Goal: Transaction & Acquisition: Purchase product/service

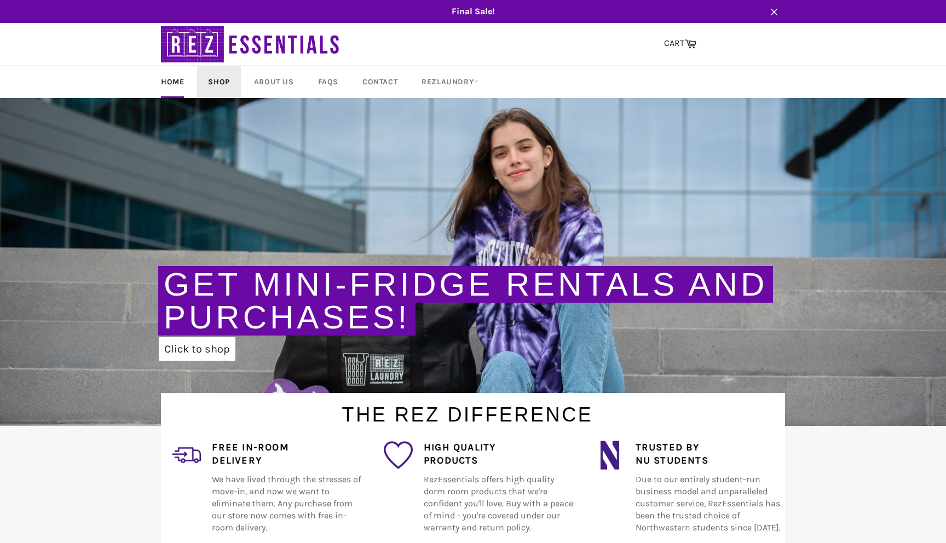
click at [225, 83] on link "Shop" at bounding box center [218, 82] width 43 height 32
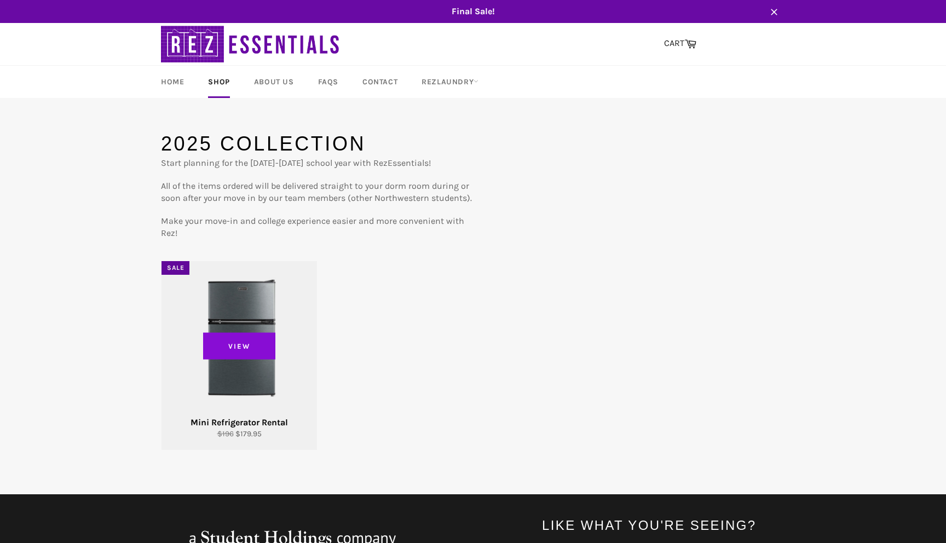
click at [241, 341] on span "View" at bounding box center [239, 345] width 72 height 27
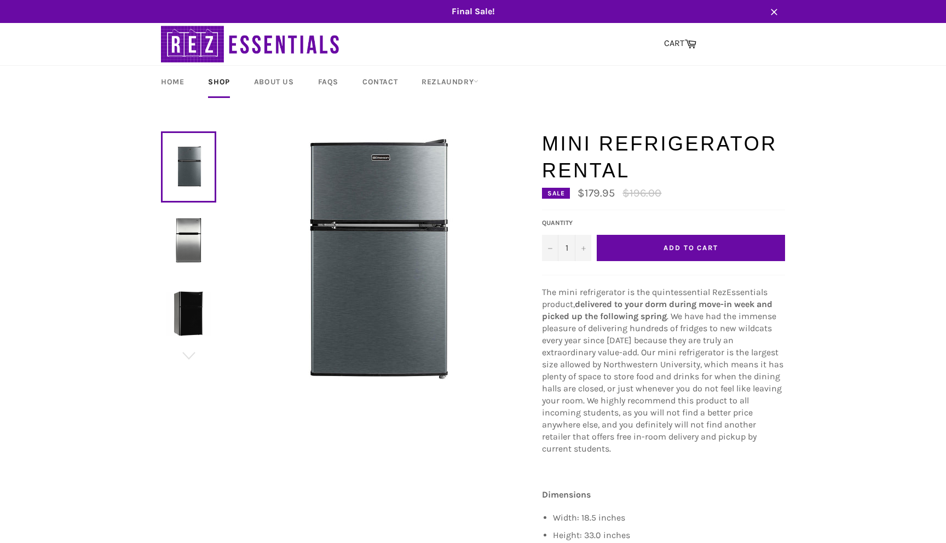
click at [637, 305] on strong "delivered to your dorm during move-in week and picked up the following spring" at bounding box center [657, 310] width 230 height 22
click at [634, 331] on span ". We have had the immense pleasure of delivering hundreds of fridges to new wil…" at bounding box center [662, 382] width 241 height 143
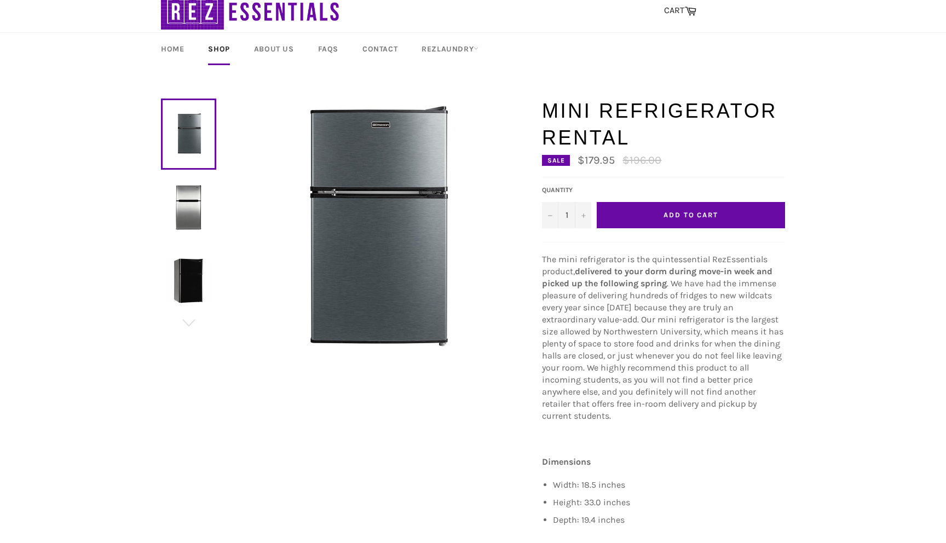
scroll to position [36, 0]
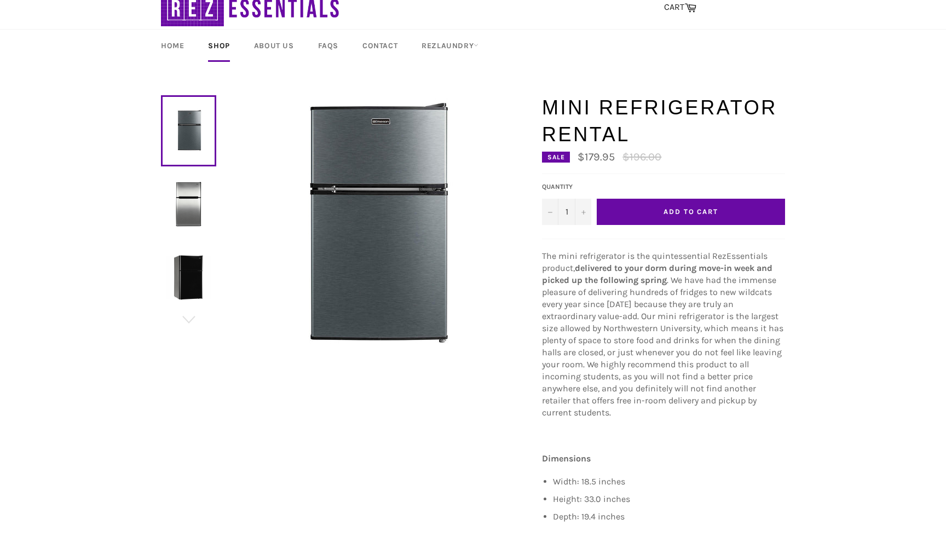
click at [663, 316] on span ". We have had the immense pleasure of delivering hundreds of fridges to new wil…" at bounding box center [662, 346] width 241 height 143
click at [666, 333] on span ". We have had the immense pleasure of delivering hundreds of fridges to new wil…" at bounding box center [662, 346] width 241 height 143
click at [198, 199] on img at bounding box center [188, 204] width 44 height 44
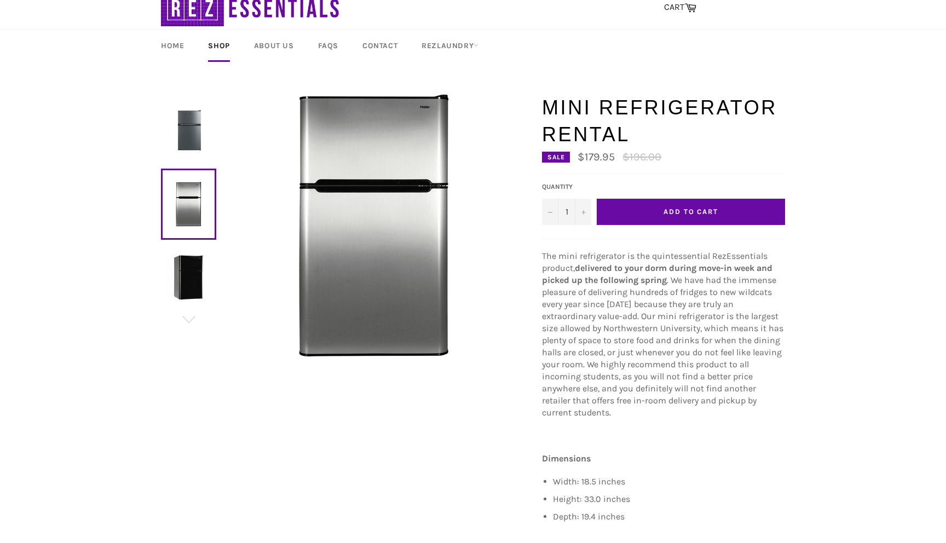
click at [189, 266] on img at bounding box center [188, 277] width 44 height 44
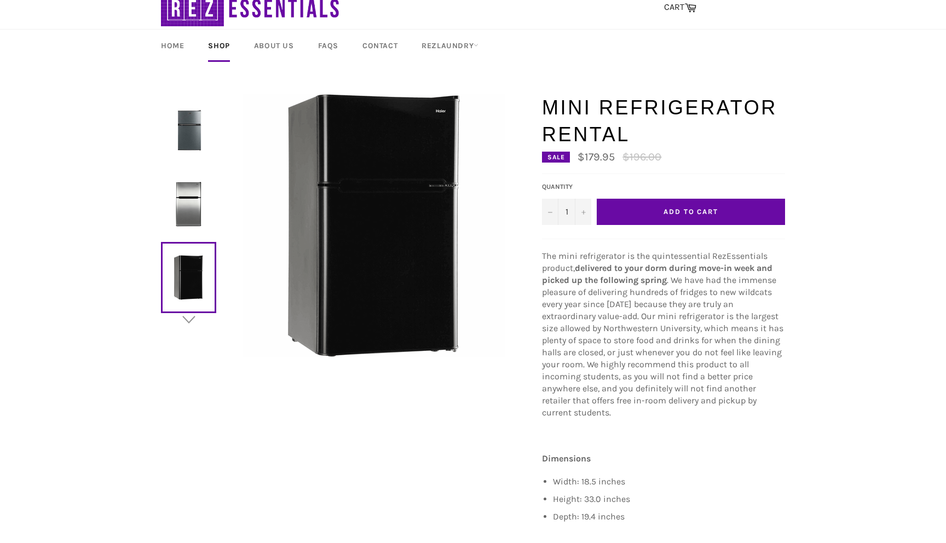
click at [192, 321] on icon "button" at bounding box center [189, 319] width 16 height 16
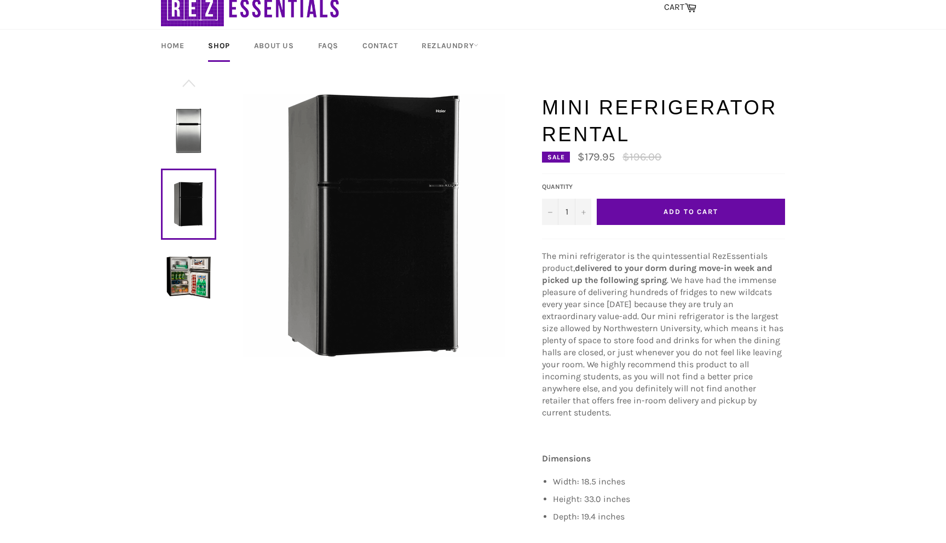
click at [192, 287] on img at bounding box center [188, 277] width 44 height 44
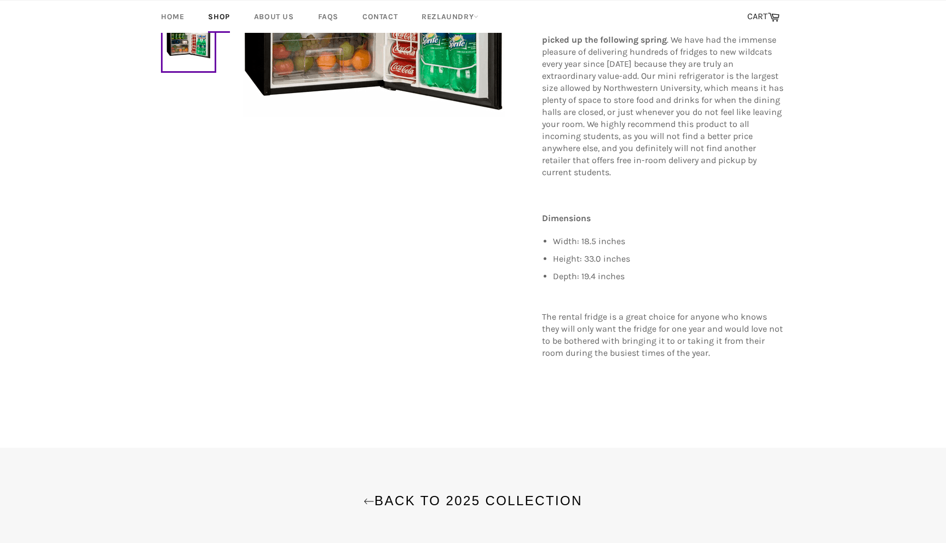
scroll to position [0, 0]
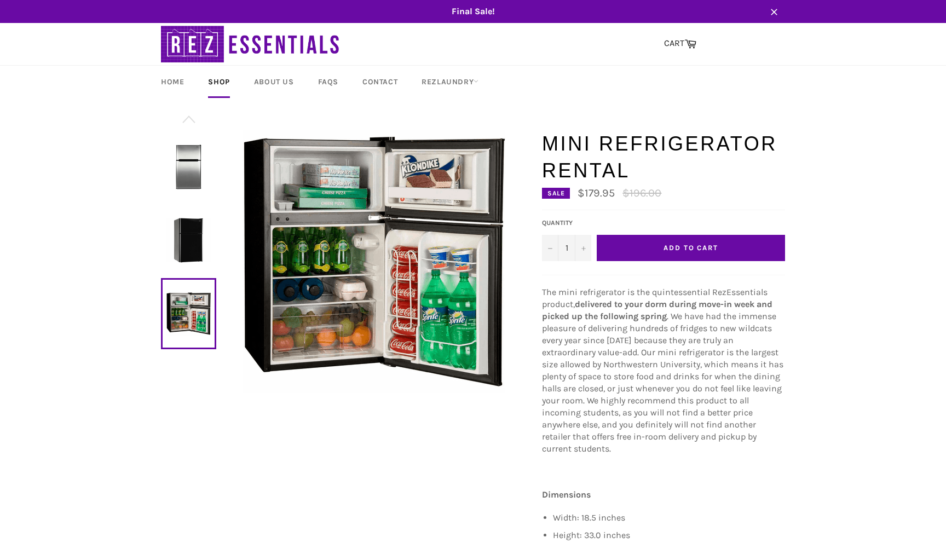
click at [702, 241] on button "Add to Cart" at bounding box center [690, 248] width 188 height 26
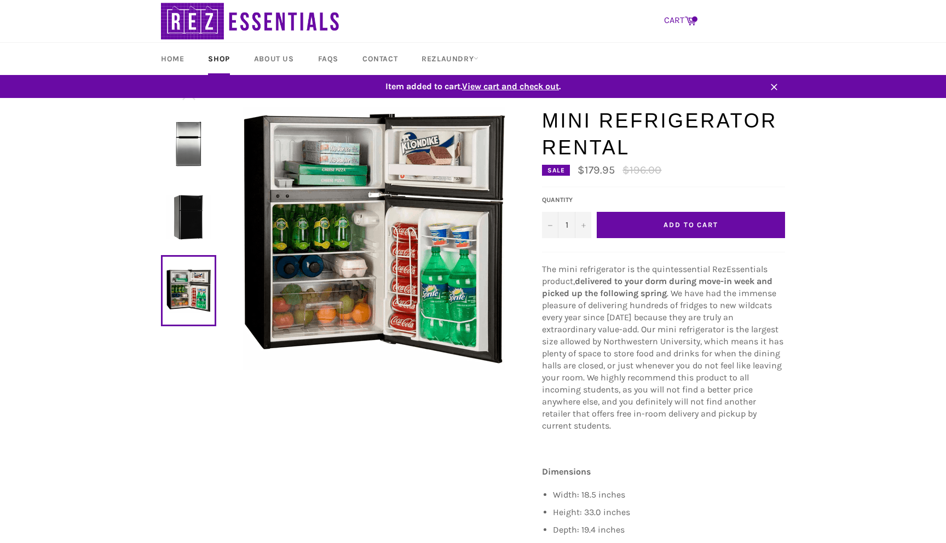
click at [688, 22] on icon at bounding box center [690, 21] width 11 height 9
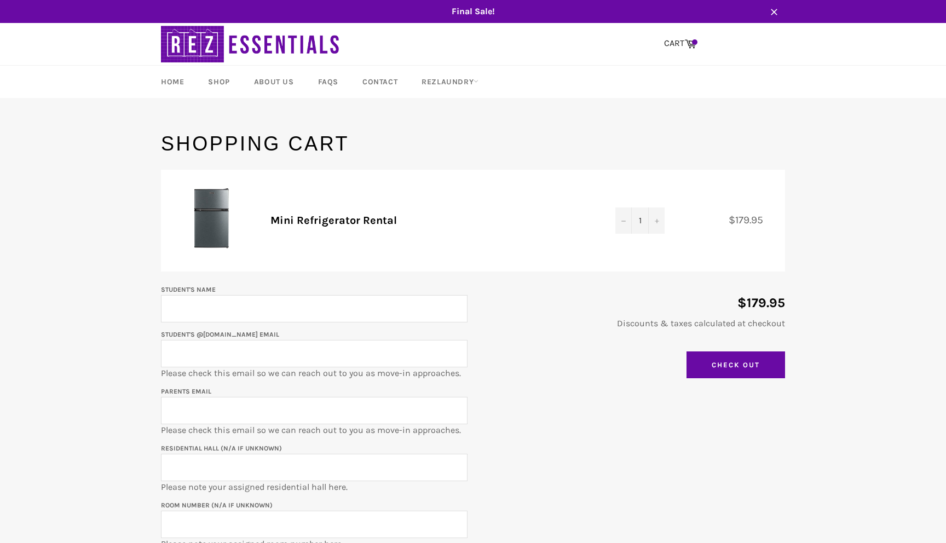
click at [334, 304] on input "Student's Name" at bounding box center [314, 308] width 306 height 27
type input "Zachary E Parekattil"
type input "zparekattil@gmail.com"
click at [209, 309] on input "Zachary E Parekattil" at bounding box center [314, 308] width 306 height 27
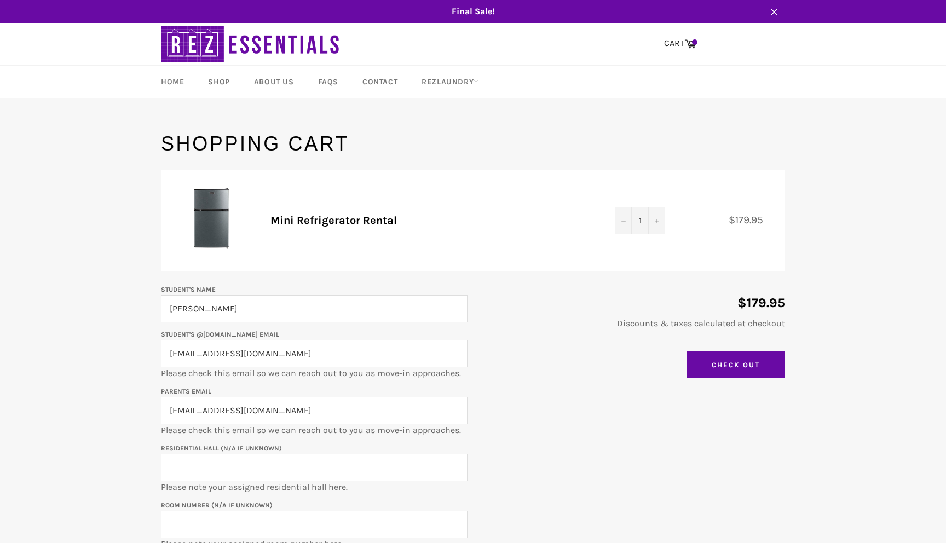
type input "Zachary Parekattil"
click at [343, 328] on p "Student's @u.northwestern.edu email zparekattil@gmail.com Please check this ema…" at bounding box center [314, 353] width 306 height 51
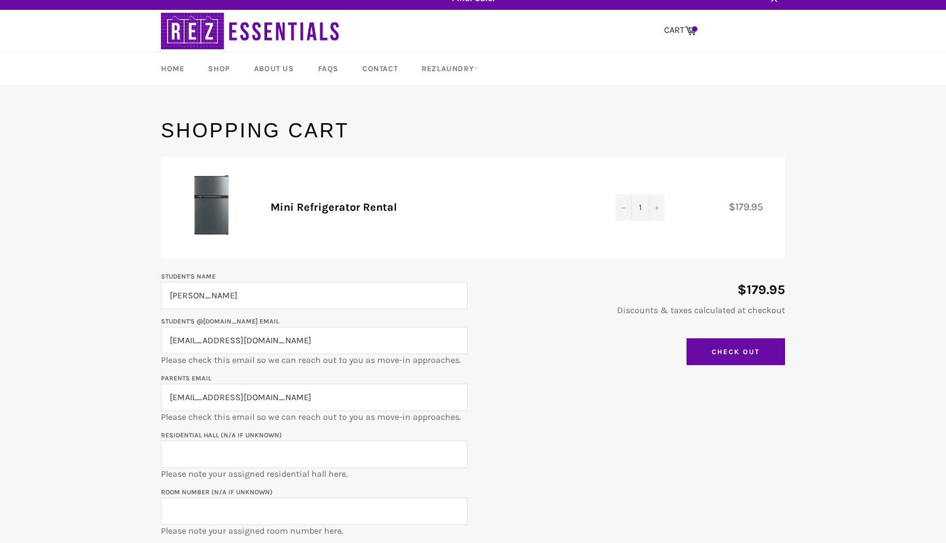
scroll to position [20, 0]
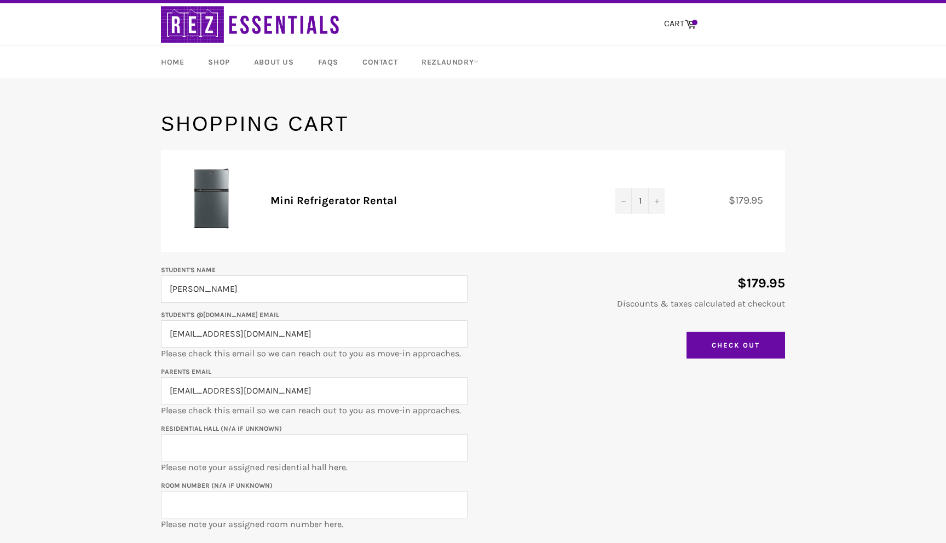
click at [251, 295] on input "Zachary Parekattil" at bounding box center [314, 288] width 306 height 27
click at [375, 347] on input "zparekattil@gmail.com" at bounding box center [314, 333] width 306 height 27
drag, startPoint x: 312, startPoint y: 334, endPoint x: 119, endPoint y: 333, distance: 193.7
click at [118, 333] on main "Shopping Cart Product Quantity Total Mini Refrigerator Rental Quantity 1 − + $1…" at bounding box center [473, 342] width 946 height 463
click at [202, 336] on input "zachary.parekattil@" at bounding box center [314, 333] width 306 height 27
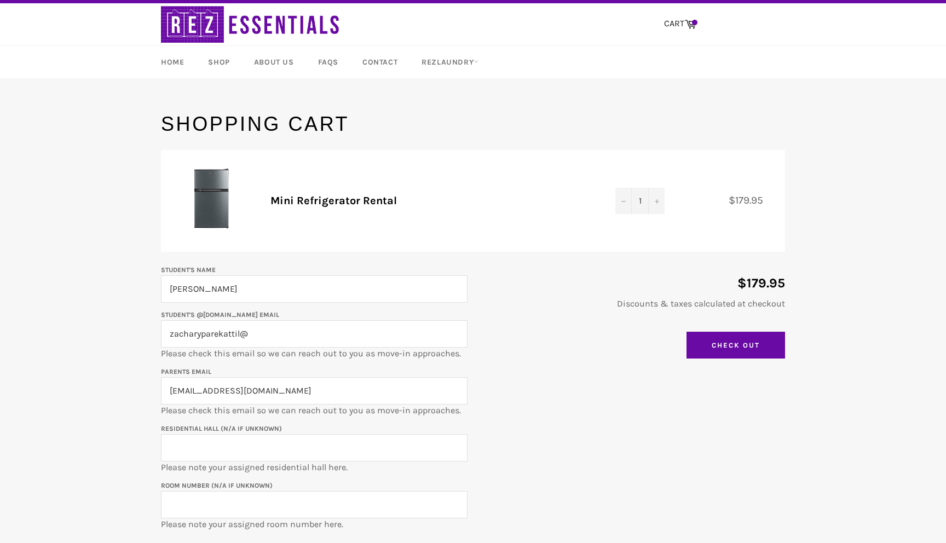
click at [174, 332] on input "zacharyparekattil@" at bounding box center [314, 333] width 306 height 27
click at [205, 335] on input "Zacharyparekattil@" at bounding box center [314, 333] width 306 height 27
click at [252, 338] on input "ZacharyParekattil@" at bounding box center [314, 333] width 306 height 27
click at [241, 337] on input "ZacharyParekattil@" at bounding box center [314, 333] width 306 height 27
click at [297, 349] on p "Student's @u.northwestern.edu email ZacharyParekattil2029@ Please check this em…" at bounding box center [314, 333] width 306 height 51
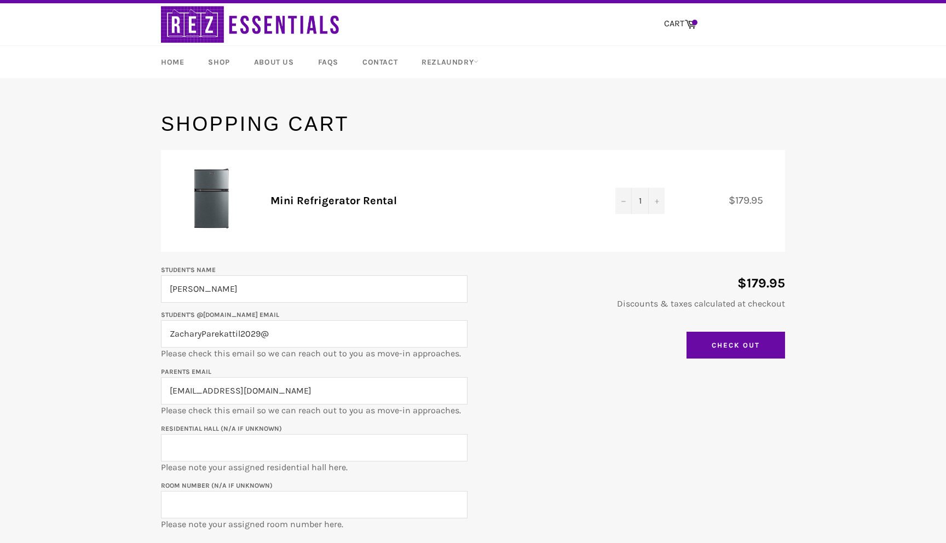
click at [296, 338] on input "ZacharyParekattil2029@" at bounding box center [314, 333] width 306 height 27
type input "ZacharyParekattil2029@u.northwestern.edu"
click at [521, 337] on div "$179.95 Discounts & taxes calculated at checkout Update Cart Check Out" at bounding box center [625, 313] width 317 height 101
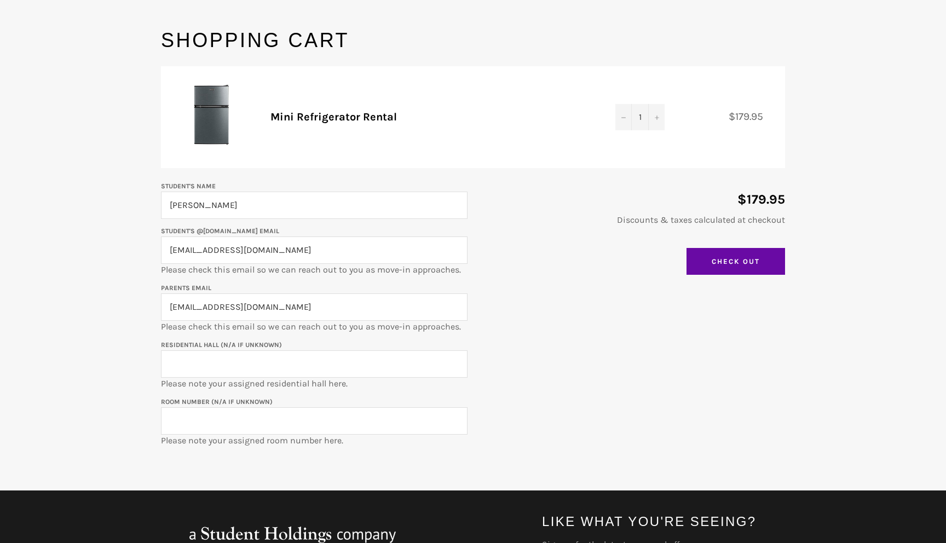
scroll to position [107, 0]
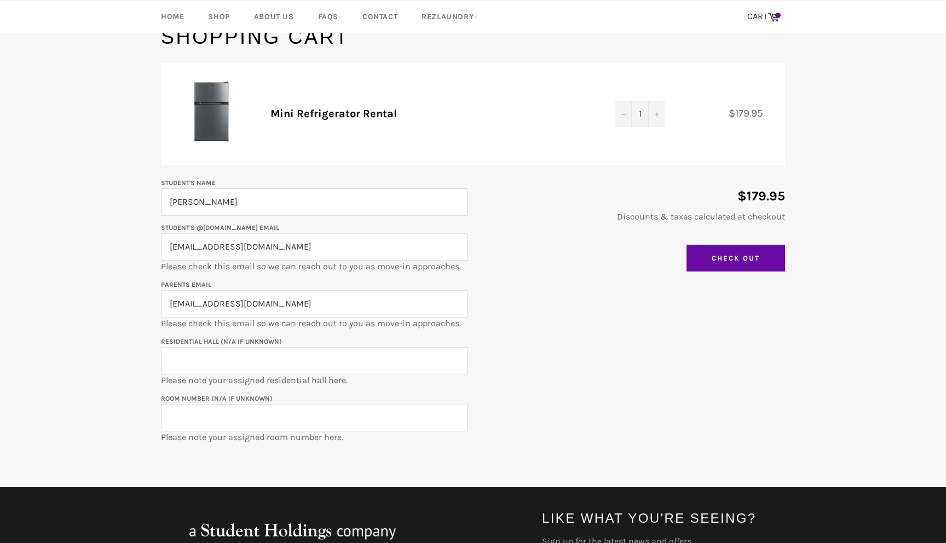
click at [287, 295] on input "zparekattil@gmail.com" at bounding box center [314, 303] width 306 height 27
drag, startPoint x: 291, startPoint y: 299, endPoint x: 57, endPoint y: 299, distance: 233.7
click at [57, 299] on main "Shopping Cart Product Quantity Total Mini Refrigerator Rental Quantity 1 − + $1…" at bounding box center [473, 255] width 946 height 463
type input "binduann16@gmail.com"
click at [0, 312] on main "Shopping Cart Product Quantity Total Mini Refrigerator Rental Quantity 1 − + $1…" at bounding box center [473, 255] width 946 height 463
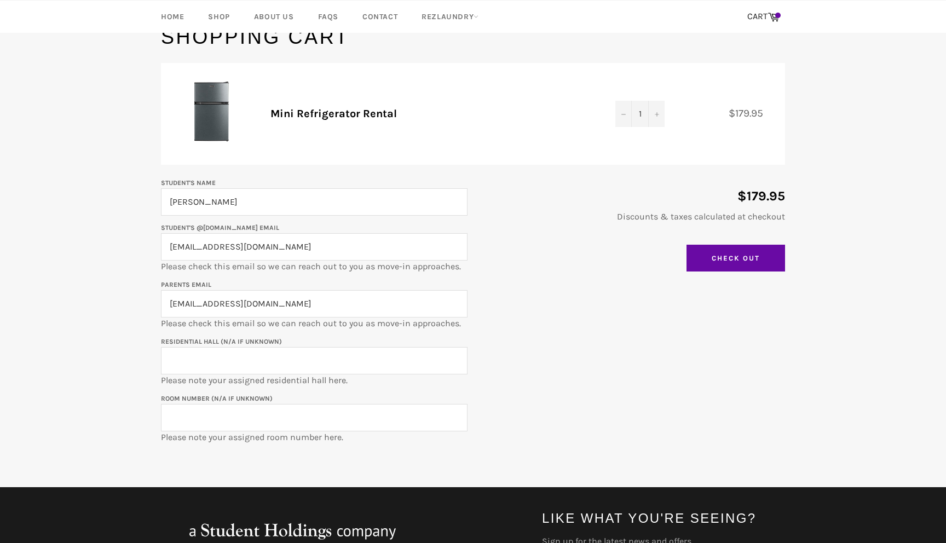
click at [277, 367] on input "Residential Hall (N/A if unknown)" at bounding box center [314, 360] width 306 height 27
type input "Schapiro"
click at [265, 409] on input "Room Number (N/A if unknown)" at bounding box center [314, 417] width 306 height 27
click at [229, 432] on p "Room Number (N/A if unknown) Please note your assigned room number here." at bounding box center [314, 417] width 306 height 51
click at [230, 418] on input "Room Number (N/A if unknown)" at bounding box center [314, 417] width 306 height 27
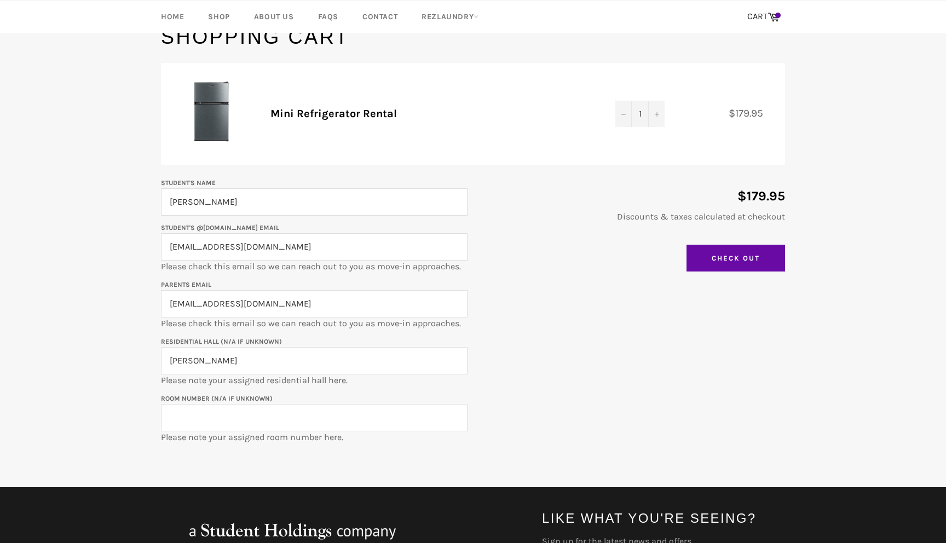
paste input "560-325Ba"
type input "560-325Ba"
click at [731, 341] on div "Student's Name Zachary Parekattil Student's @u.northwestern.edu email ZacharyPa…" at bounding box center [467, 309] width 635 height 267
click at [758, 260] on input "Check Out" at bounding box center [735, 258] width 98 height 27
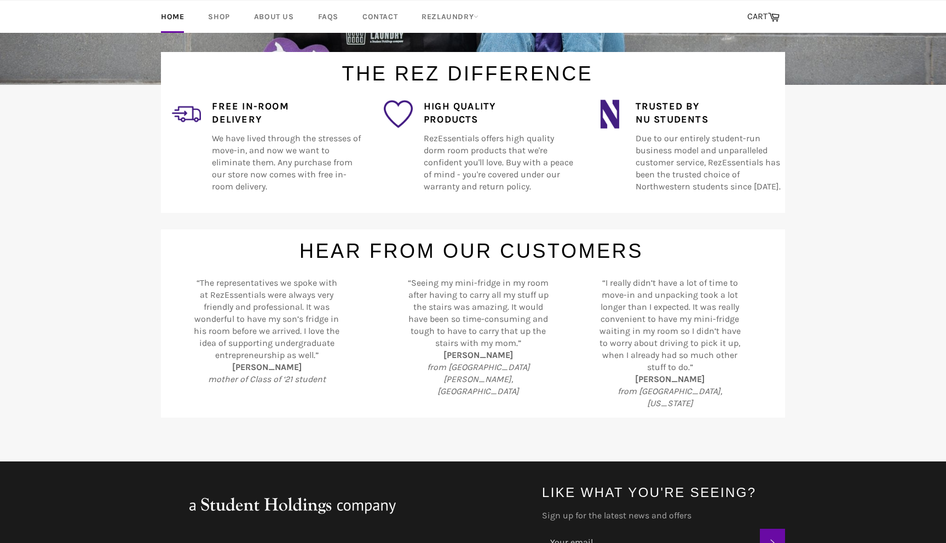
scroll to position [274, 0]
